Goal: Communication & Community: Answer question/provide support

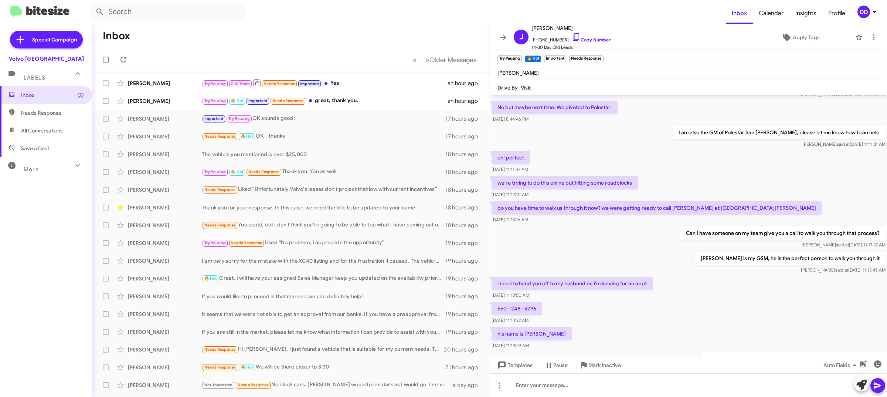
scroll to position [143, 0]
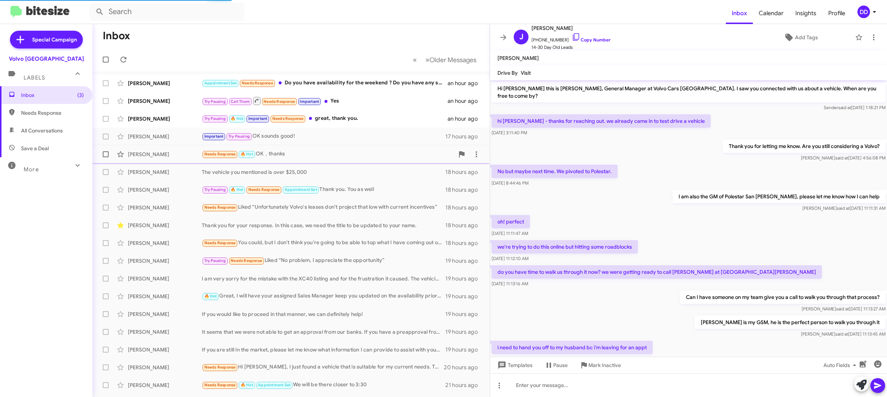
scroll to position [128, 0]
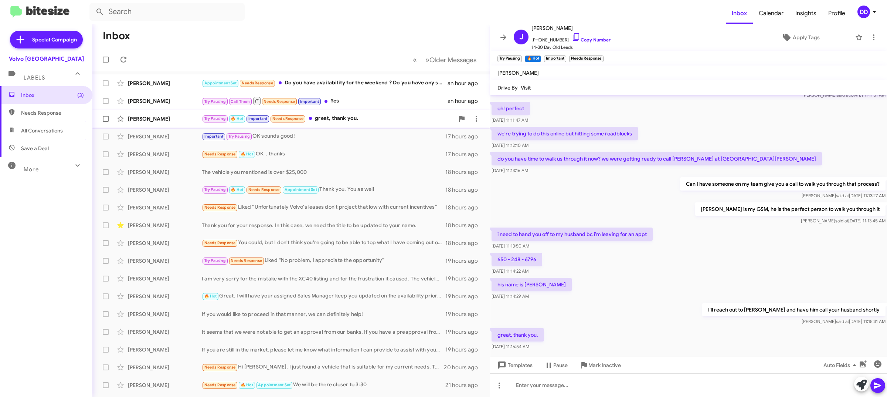
click at [352, 115] on div "Try Pausing 🔥 Hot Important Needs Response great, thank you." at bounding box center [328, 118] width 253 height 9
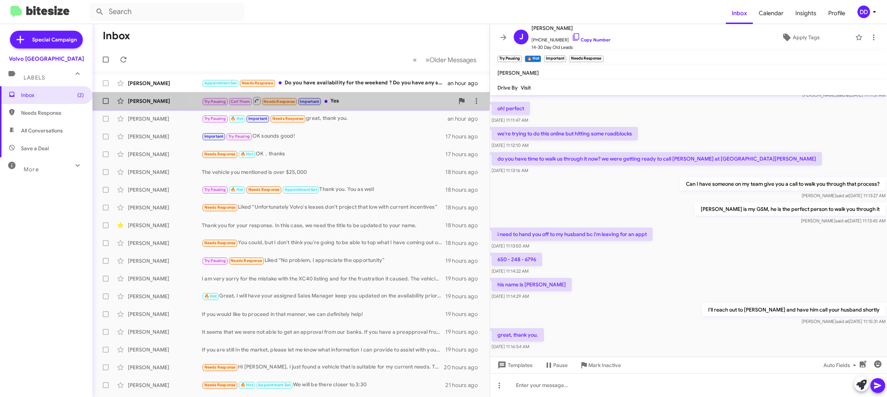
click at [351, 97] on div "Try Pausing Call Them Needs Response Important Yes" at bounding box center [328, 100] width 253 height 9
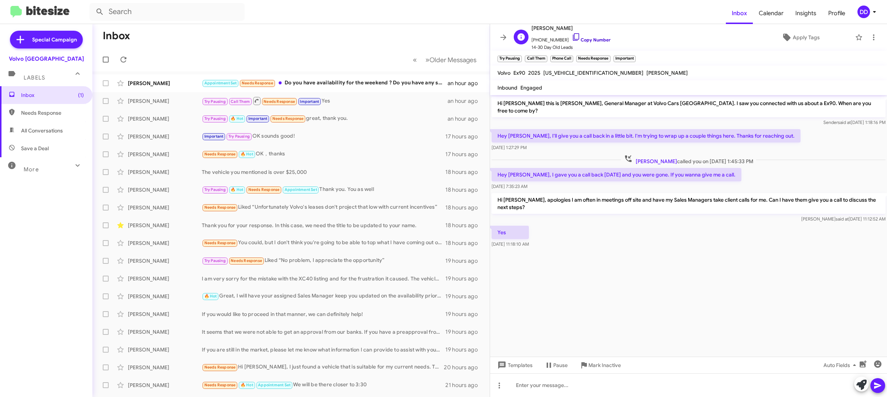
click at [588, 40] on link "Copy Number" at bounding box center [591, 40] width 39 height 6
click at [628, 279] on cdk-virtual-scroll-viewport "Hi Keith this is David Dupart, General Manager at Volvo Cars Palo Alto. I saw y…" at bounding box center [688, 225] width 397 height 261
click at [353, 85] on div "Appointment Set Needs Response Do you have availability for the weekend ? Do yo…" at bounding box center [328, 83] width 253 height 9
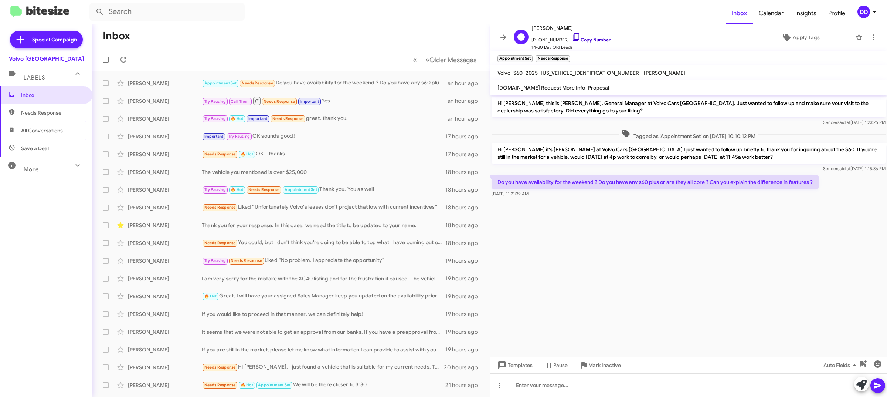
click at [590, 41] on link "Copy Number" at bounding box center [591, 40] width 39 height 6
click at [642, 396] on div at bounding box center [688, 385] width 397 height 24
